Goal: Navigation & Orientation: Find specific page/section

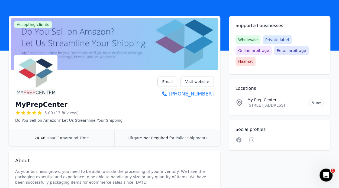
scroll to position [27, 0]
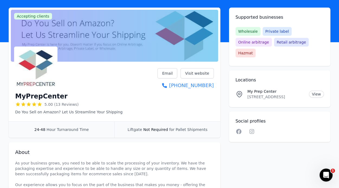
click at [41, 104] on icon at bounding box center [40, 104] width 4 height 4
click at [40, 96] on h1 "MyPrepCenter" at bounding box center [41, 96] width 52 height 9
click at [64, 105] on span "5.00 (13 Reviews)" at bounding box center [61, 104] width 34 height 5
drag, startPoint x: 37, startPoint y: 83, endPoint x: 38, endPoint y: 78, distance: 5.2
click at [37, 83] on img at bounding box center [35, 68] width 41 height 41
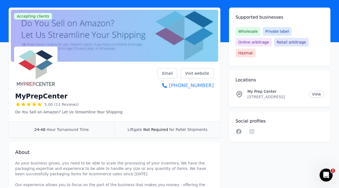
click at [196, 73] on link "Visit website" at bounding box center [196, 73] width 33 height 10
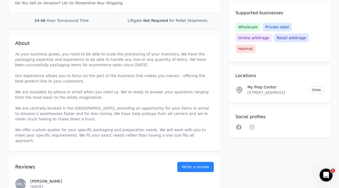
scroll to position [0, 0]
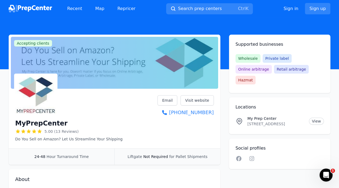
click at [43, 8] on img at bounding box center [30, 9] width 43 height 8
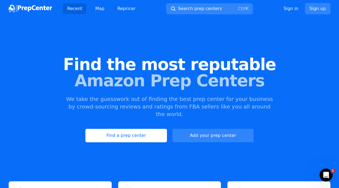
click at [141, 129] on link "Find a prep center" at bounding box center [125, 136] width 81 height 14
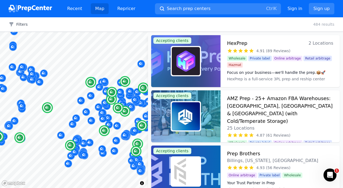
click at [278, 98] on h3 "AMZ Prep - 25+ Amazon FBA Warehouses: [GEOGRAPHIC_DATA], [GEOGRAPHIC_DATA] & [G…" at bounding box center [280, 110] width 106 height 30
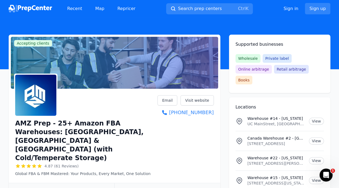
click at [202, 97] on link "Visit website" at bounding box center [196, 100] width 33 height 10
